Goal: Task Accomplishment & Management: Manage account settings

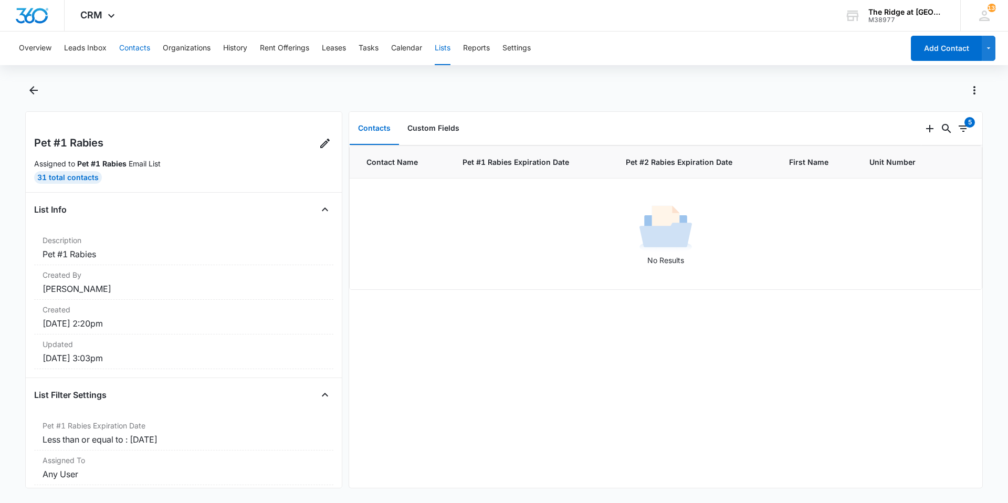
click at [144, 59] on button "Contacts" at bounding box center [134, 48] width 31 height 34
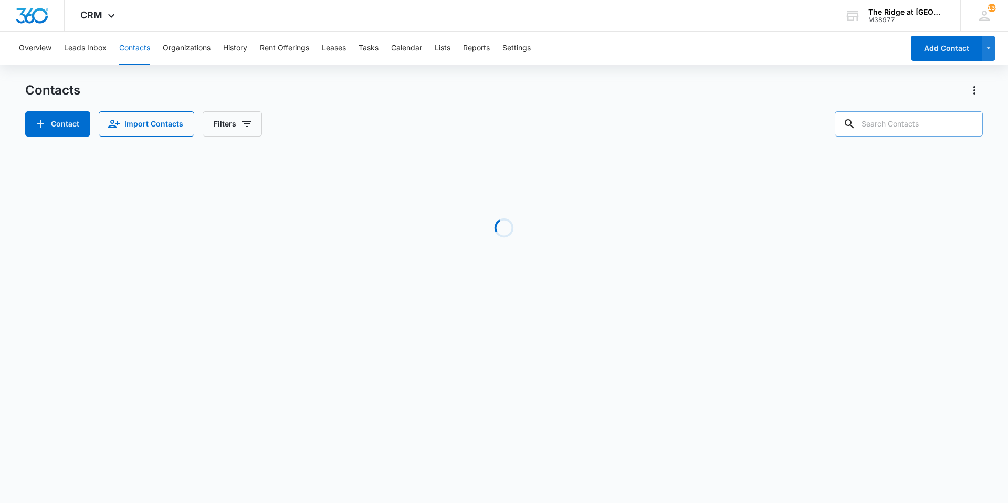
click at [952, 127] on input "text" at bounding box center [909, 123] width 148 height 25
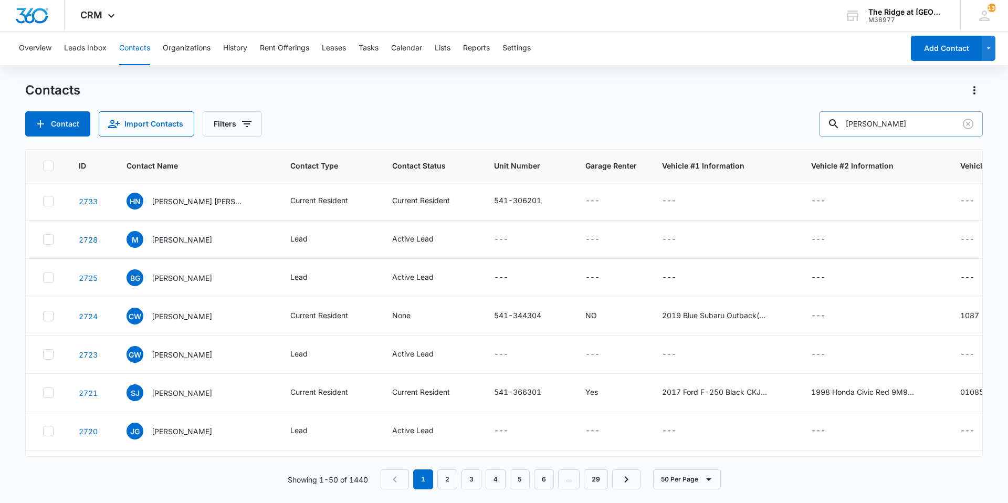
type input "[PERSON_NAME]"
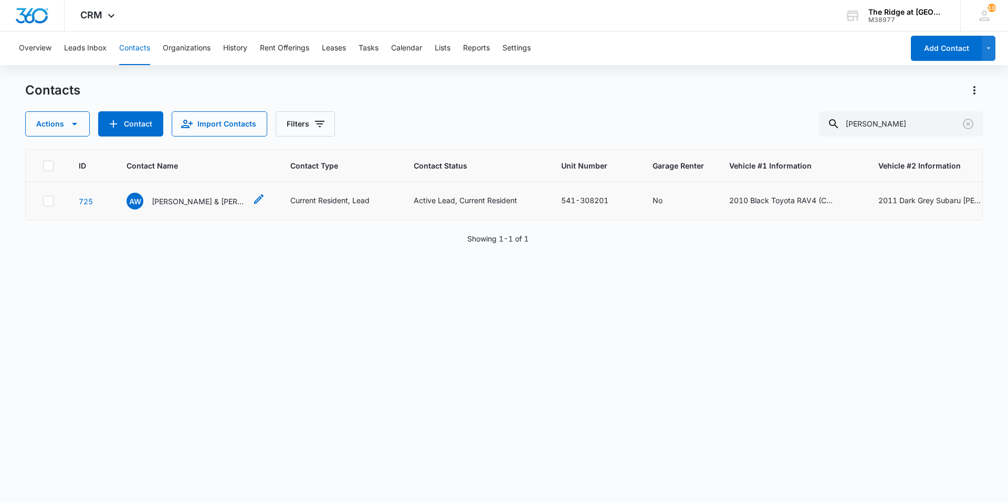
click at [207, 204] on p "[PERSON_NAME] & [PERSON_NAME]" at bounding box center [199, 201] width 94 height 11
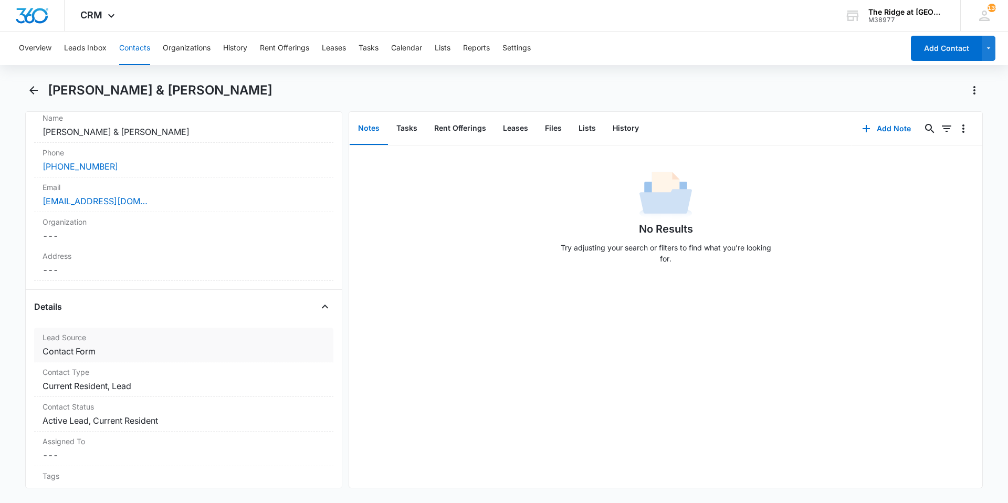
scroll to position [157, 0]
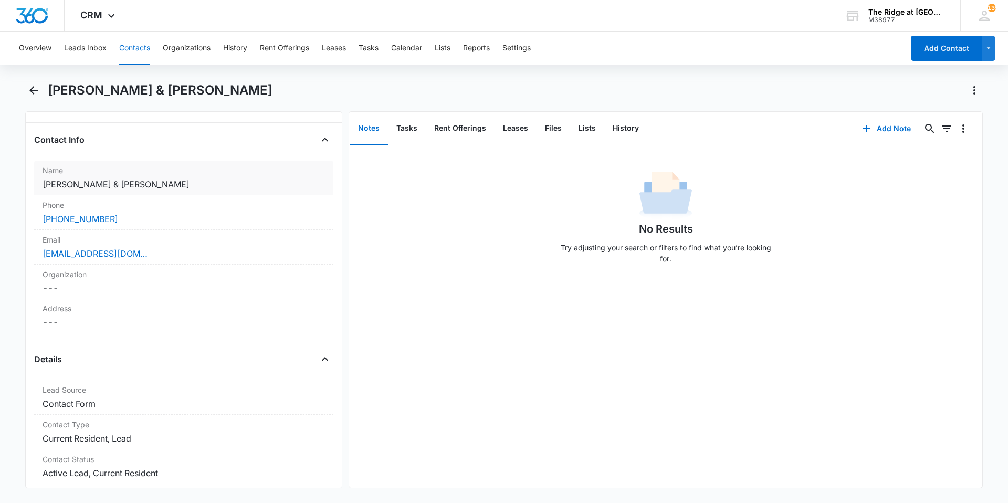
click at [210, 186] on dd "Cancel Save Changes [PERSON_NAME] & [PERSON_NAME]" at bounding box center [184, 184] width 282 height 13
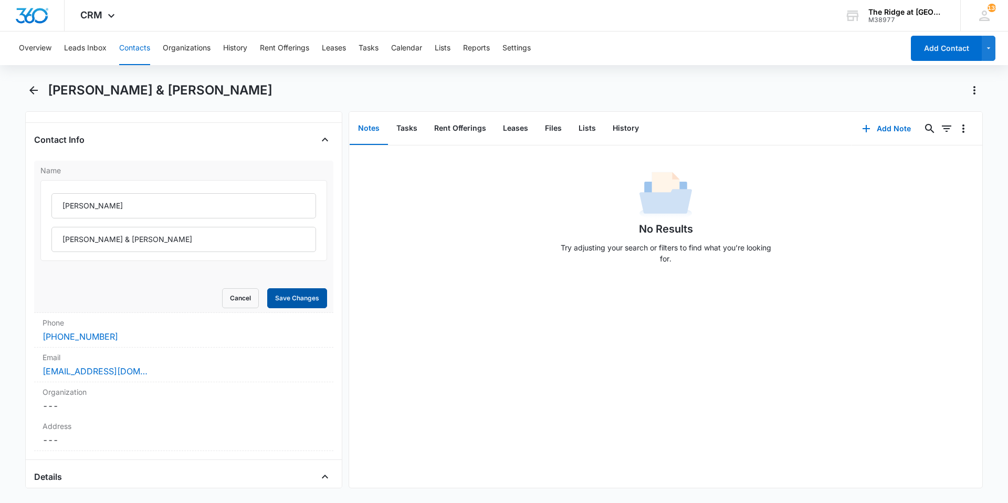
click at [292, 297] on button "Save Changes" at bounding box center [297, 298] width 60 height 20
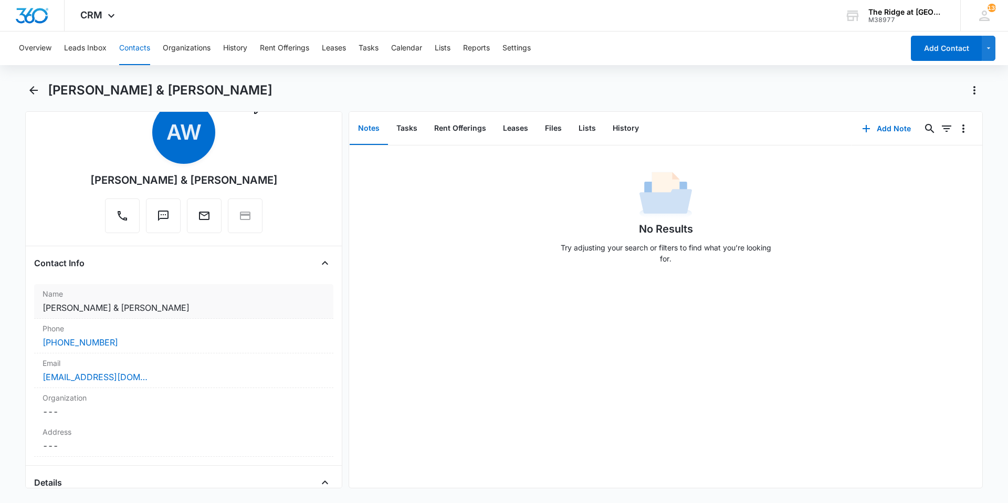
scroll to position [52, 0]
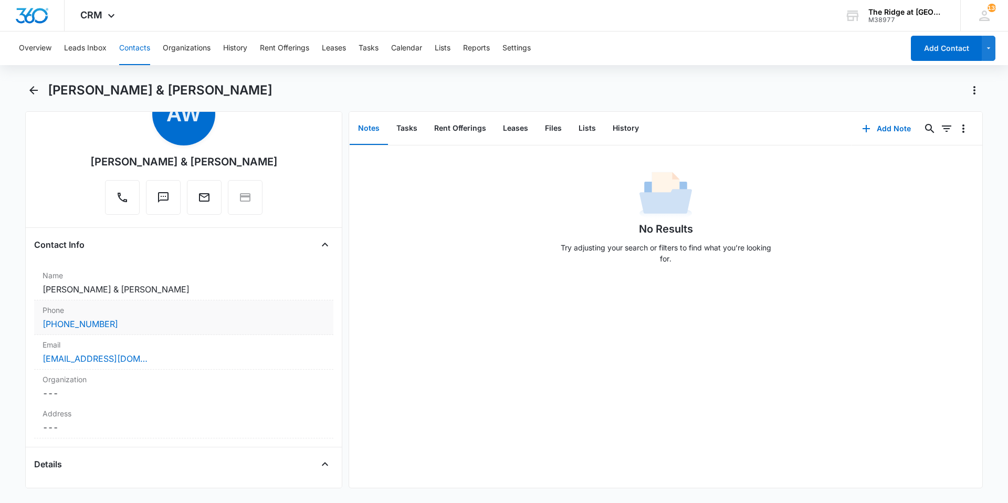
click at [233, 323] on div "[PHONE_NUMBER]" at bounding box center [184, 324] width 282 height 13
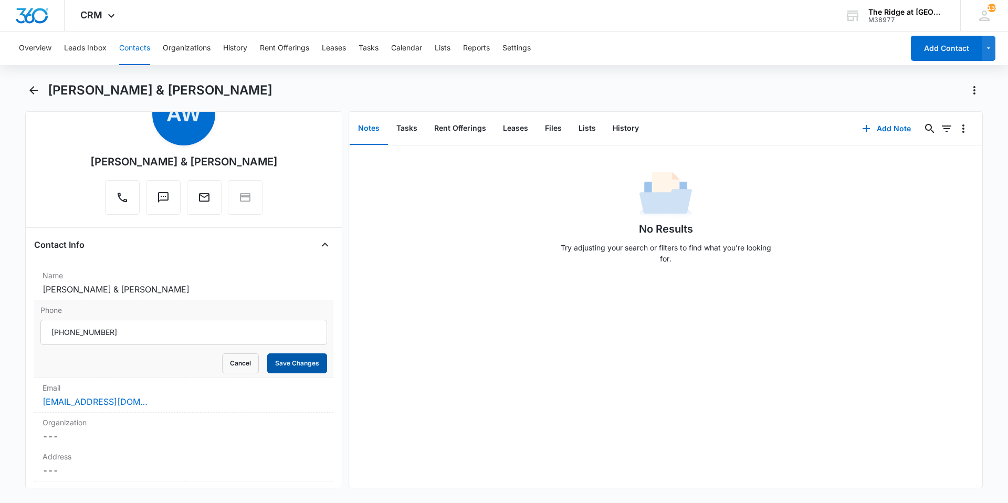
click at [301, 365] on button "Save Changes" at bounding box center [297, 363] width 60 height 20
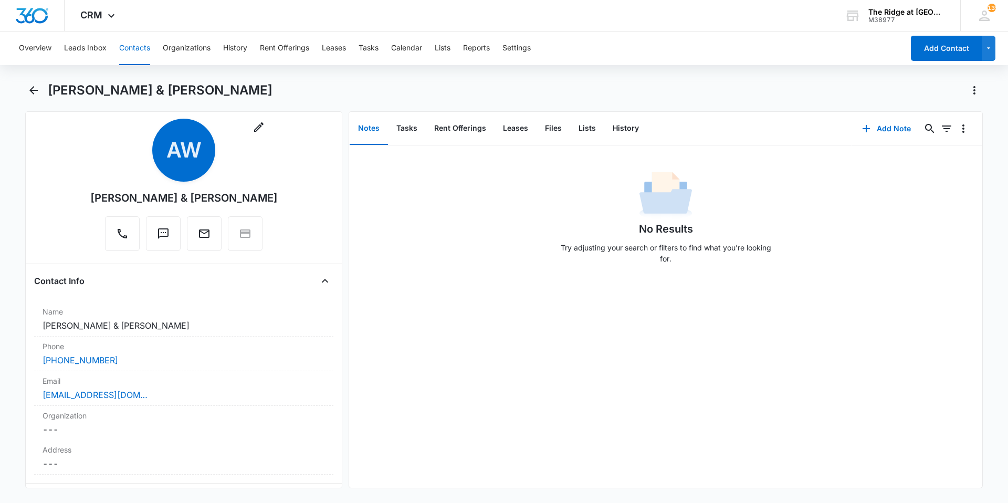
scroll to position [0, 0]
